Goal: Navigation & Orientation: Find specific page/section

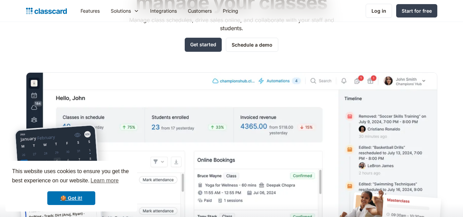
scroll to position [86, 0]
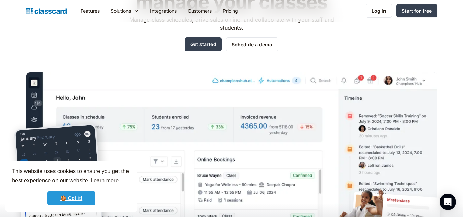
click at [77, 198] on link "🍪 Got it!" at bounding box center [71, 198] width 48 height 14
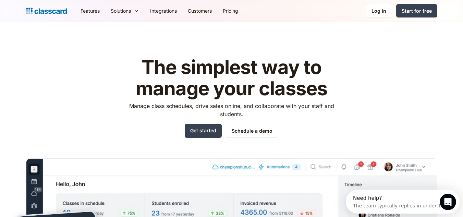
scroll to position [0, 0]
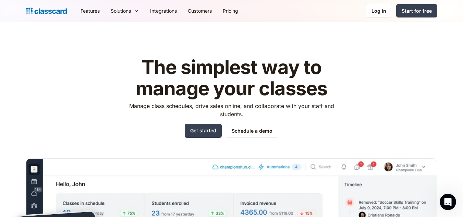
click at [52, 12] on img at bounding box center [46, 11] width 41 height 10
click at [375, 13] on div "Log in" at bounding box center [379, 10] width 15 height 7
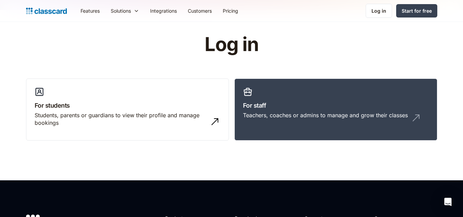
scroll to position [10, 0]
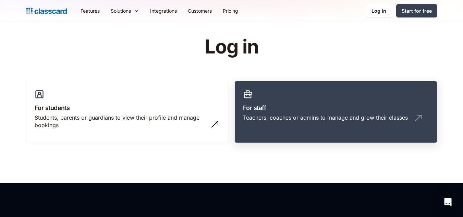
click at [319, 118] on div "Teachers, coaches or admins to manage and grow their classes" at bounding box center [325, 118] width 165 height 8
